Goal: Information Seeking & Learning: Learn about a topic

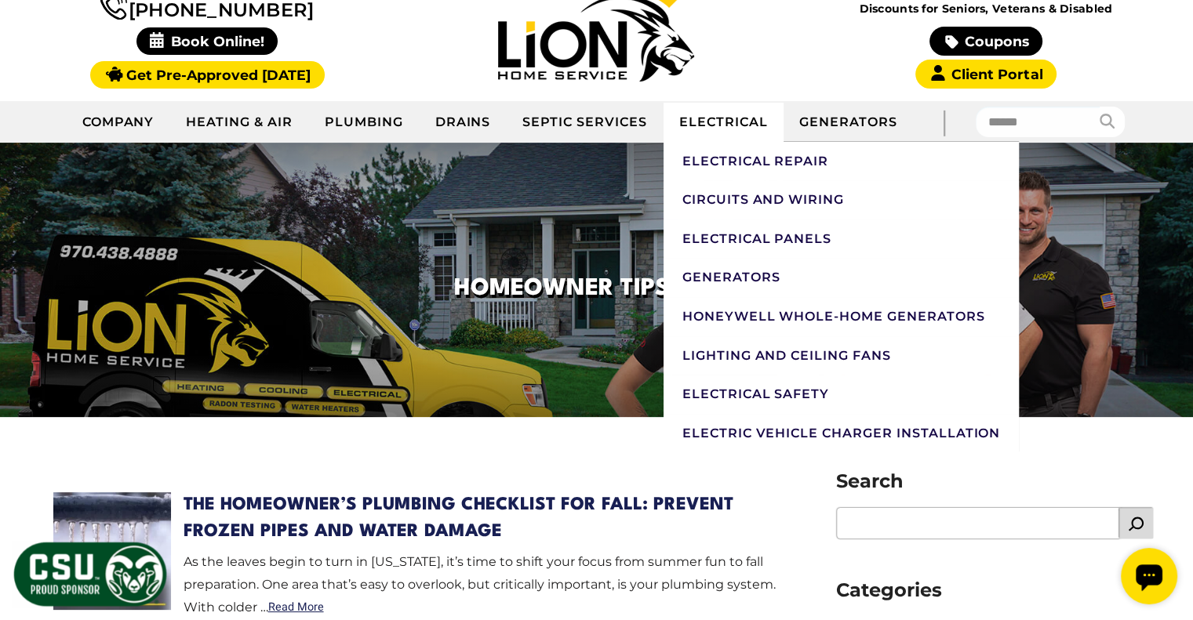
scroll to position [392, 0]
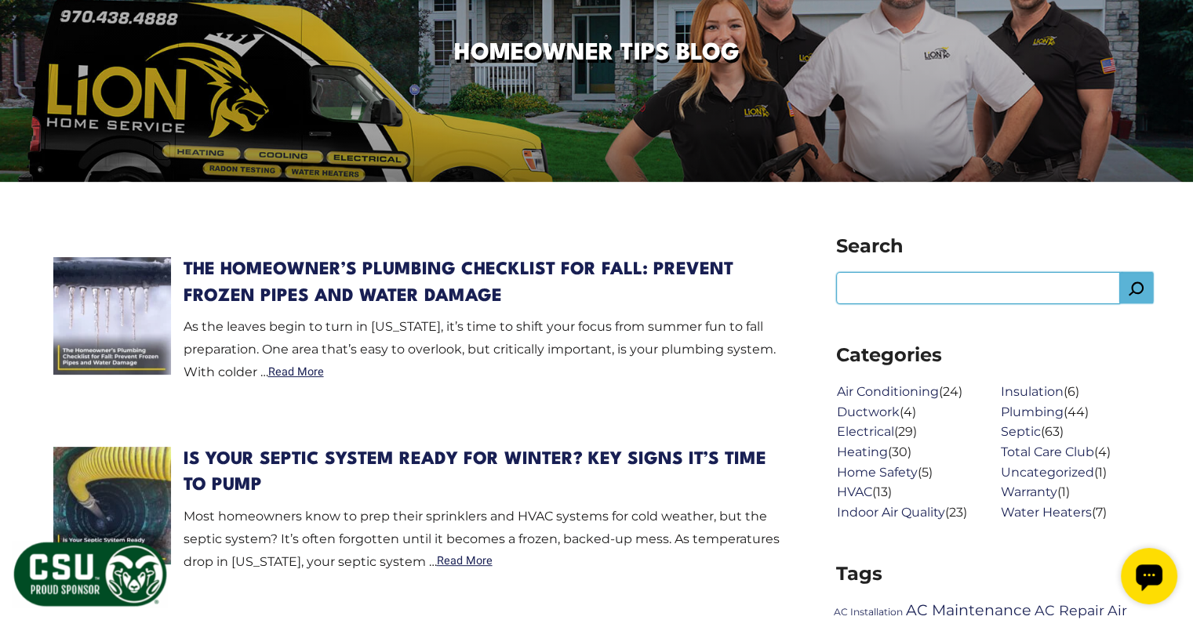
click at [859, 286] on input "Search" at bounding box center [978, 288] width 282 height 31
type input "**********"
click at [1140, 283] on button "submit" at bounding box center [1136, 288] width 34 height 31
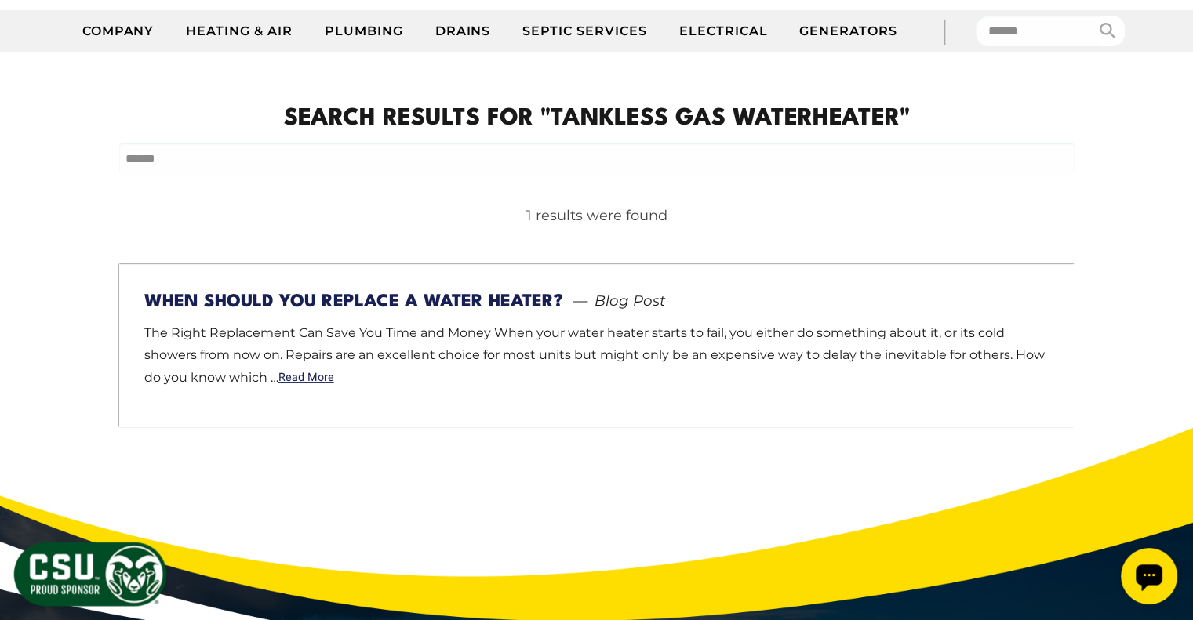
scroll to position [235, 0]
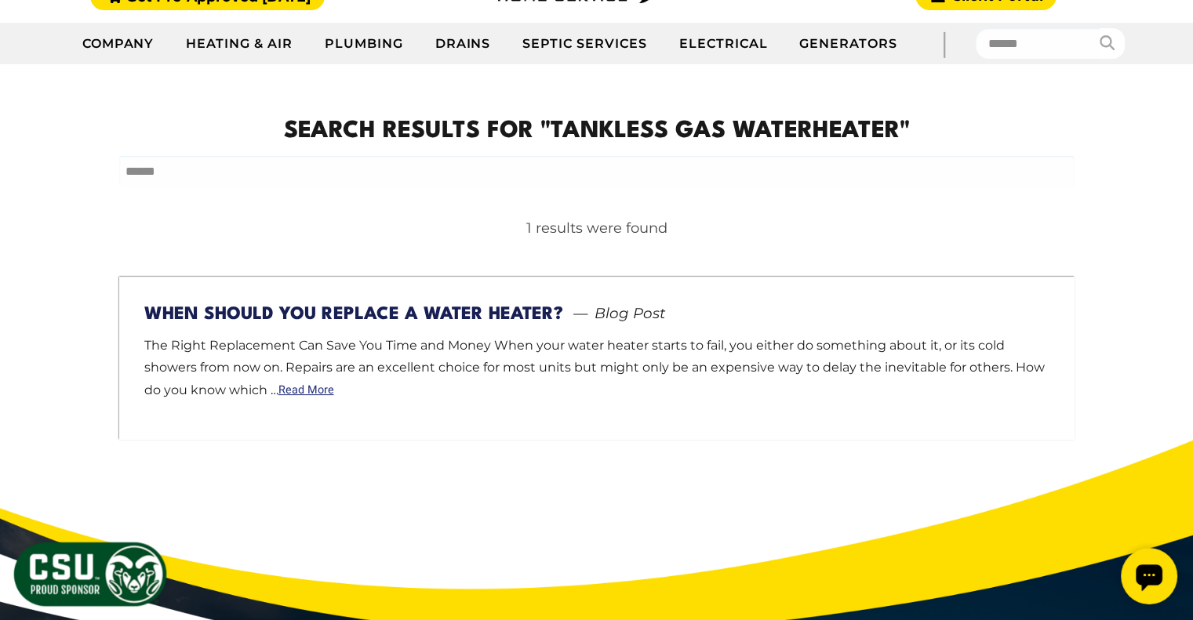
click at [305, 391] on link "Read More" at bounding box center [306, 390] width 56 height 11
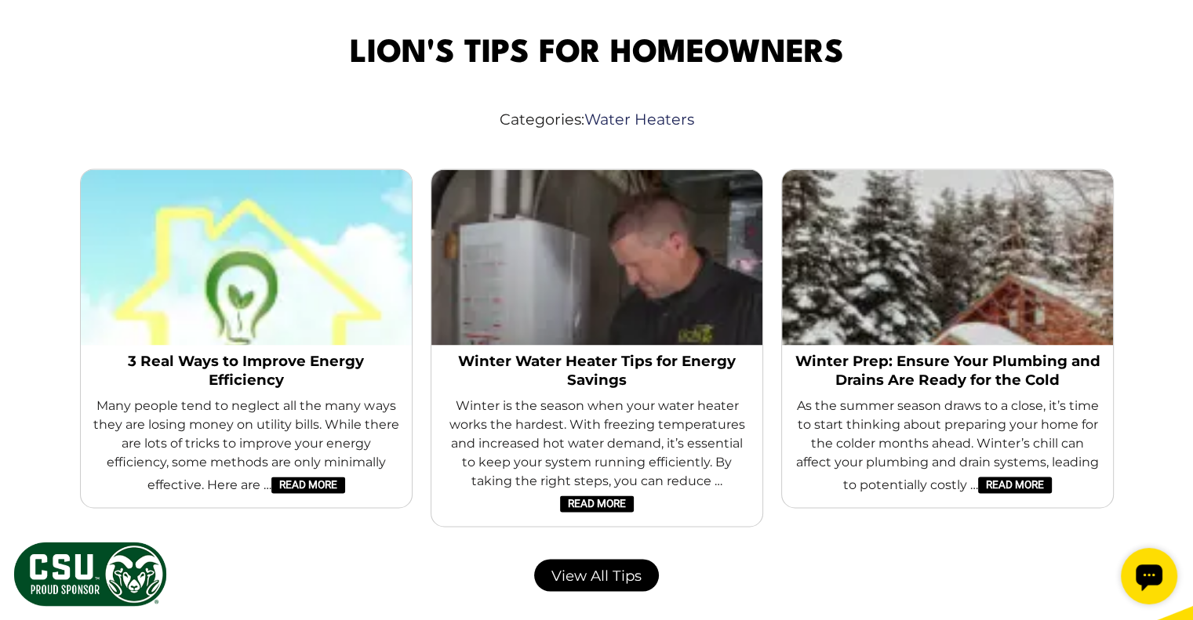
scroll to position [2274, 0]
